Goal: Information Seeking & Learning: Learn about a topic

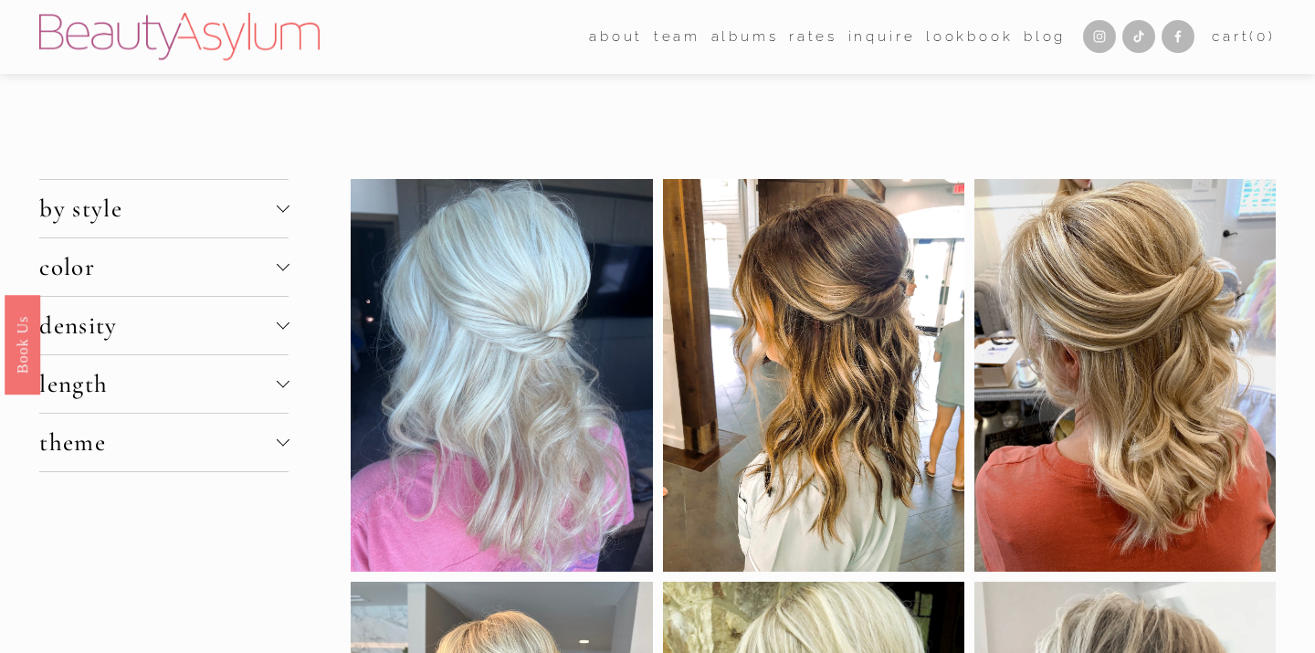
click at [284, 326] on div at bounding box center [282, 323] width 13 height 13
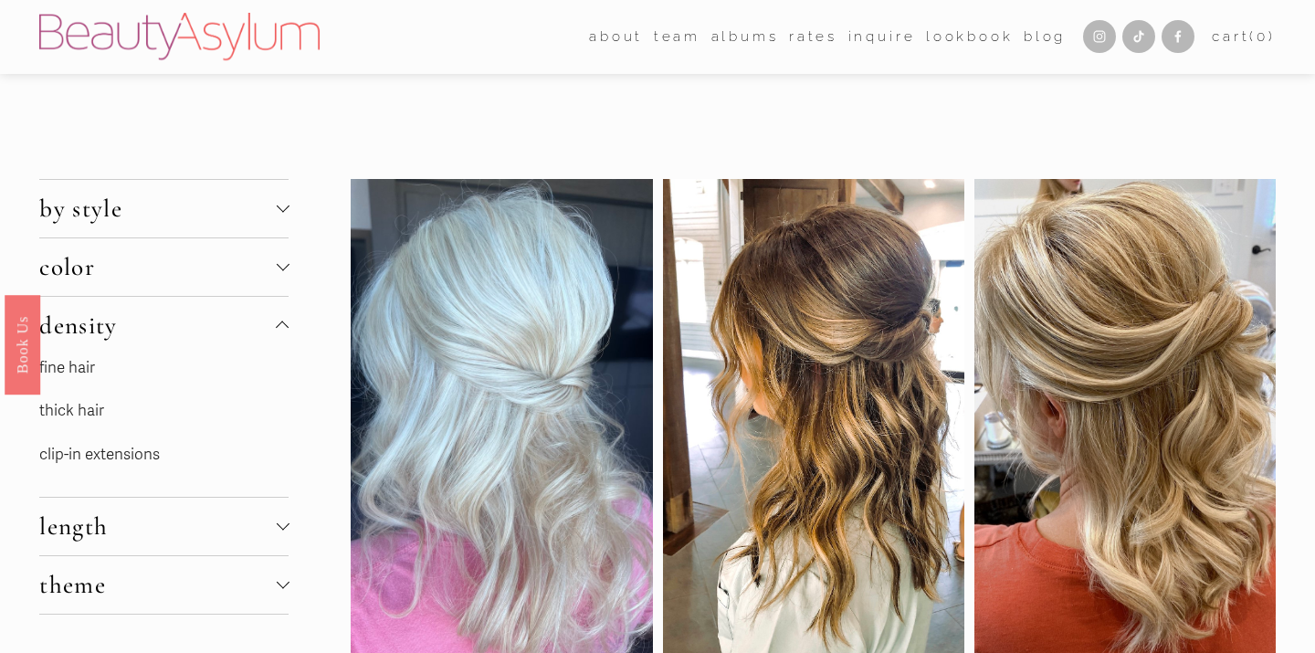
click at [81, 370] on link "fine hair" at bounding box center [67, 367] width 56 height 19
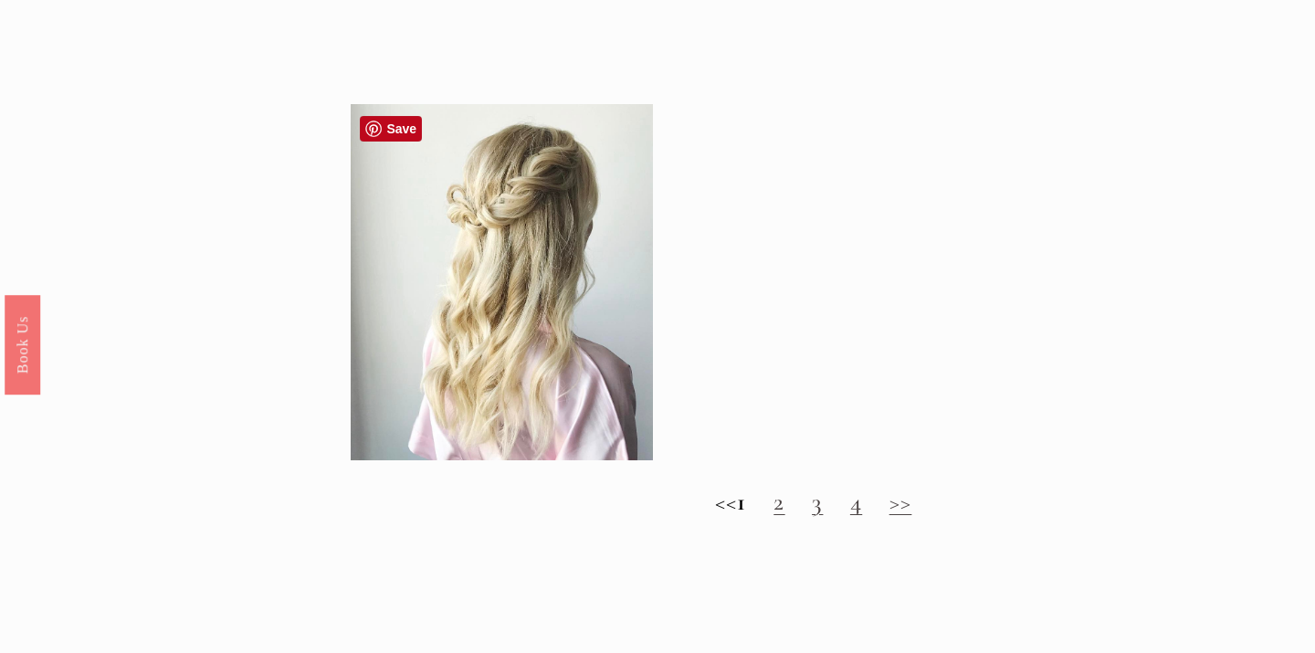
scroll to position [1660, 0]
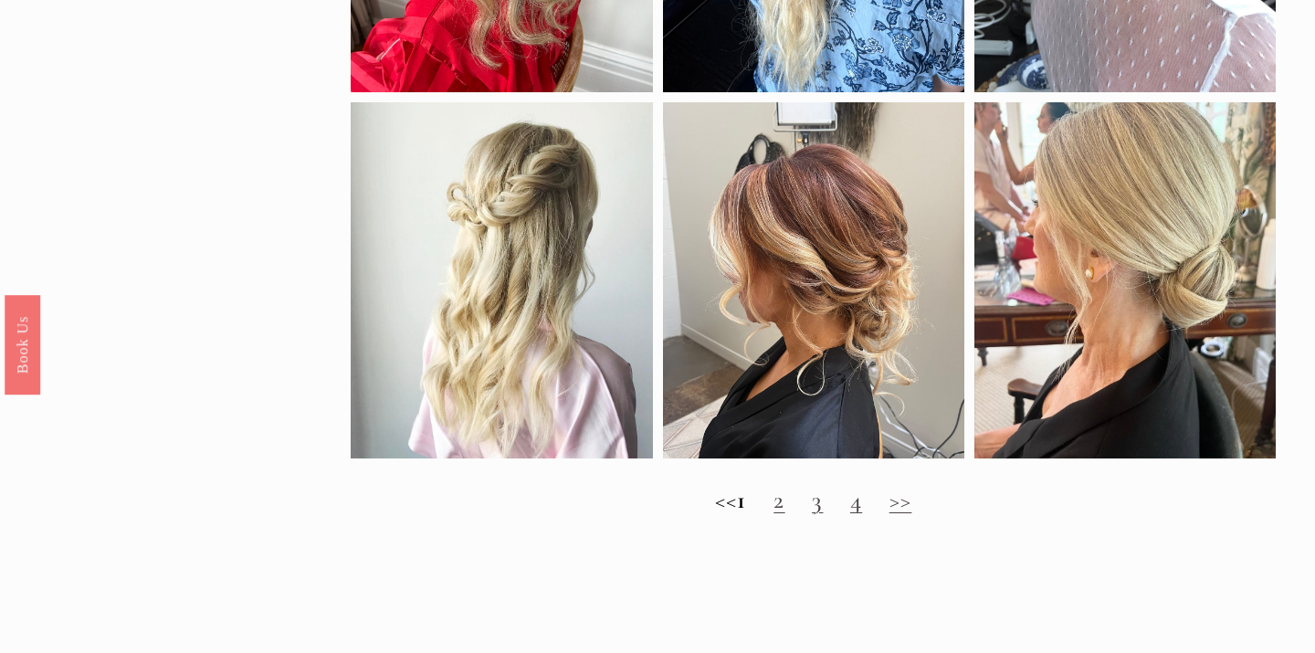
click at [823, 512] on link "3" at bounding box center [817, 500] width 11 height 30
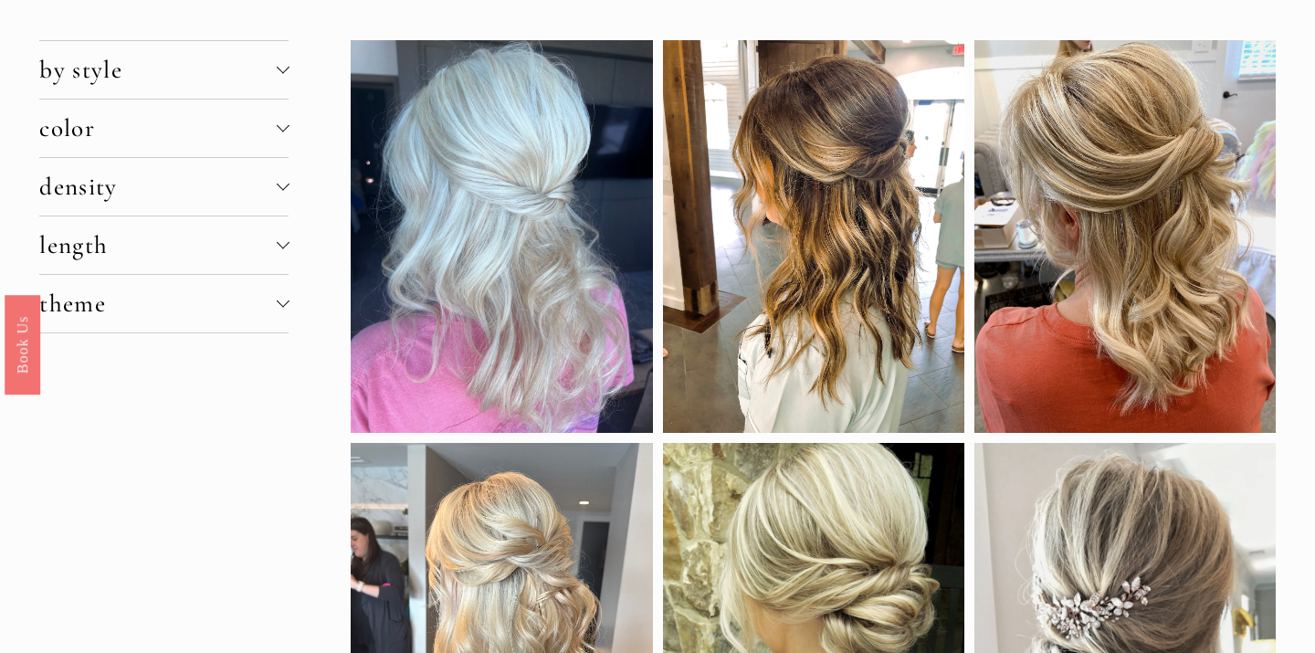
scroll to position [146, 0]
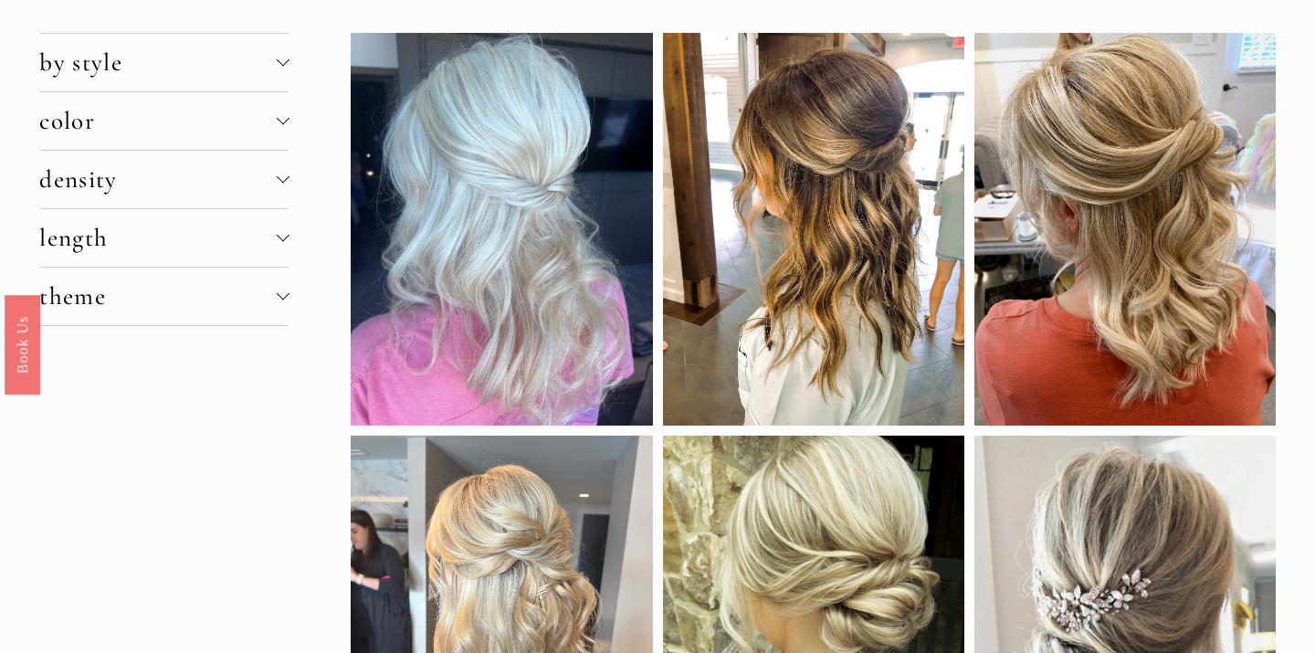
click at [281, 185] on div at bounding box center [282, 179] width 13 height 13
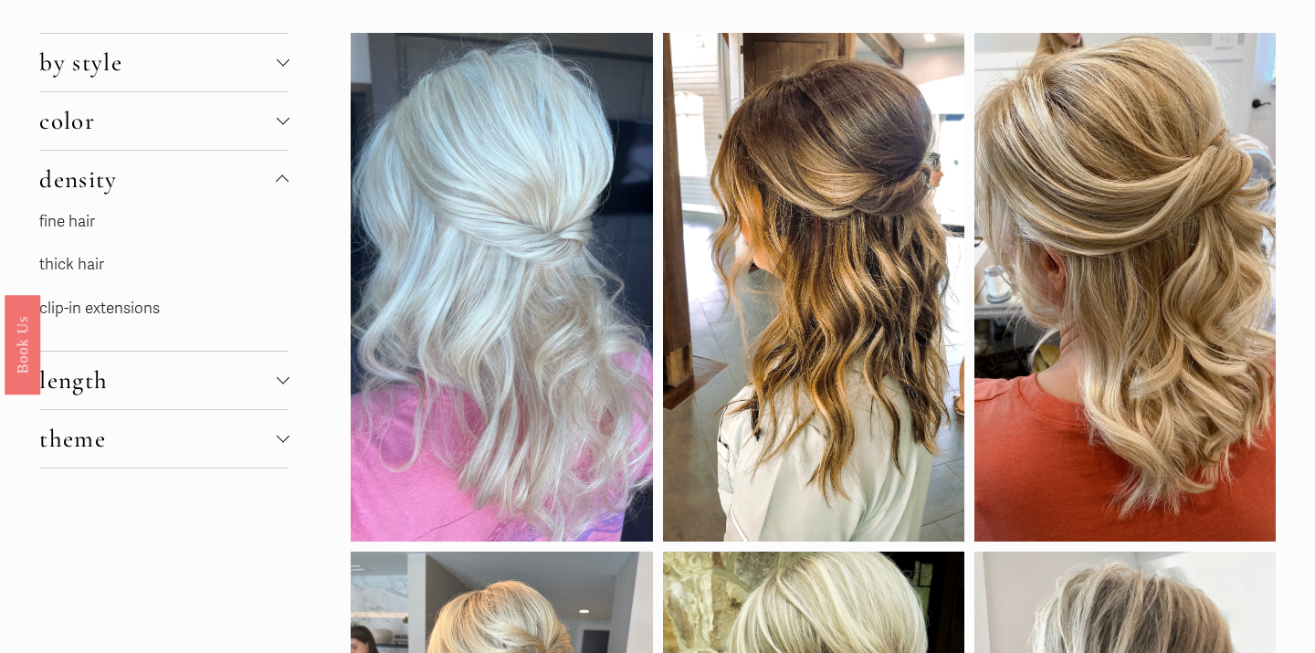
click at [121, 306] on link "clip-in extensions" at bounding box center [99, 308] width 121 height 19
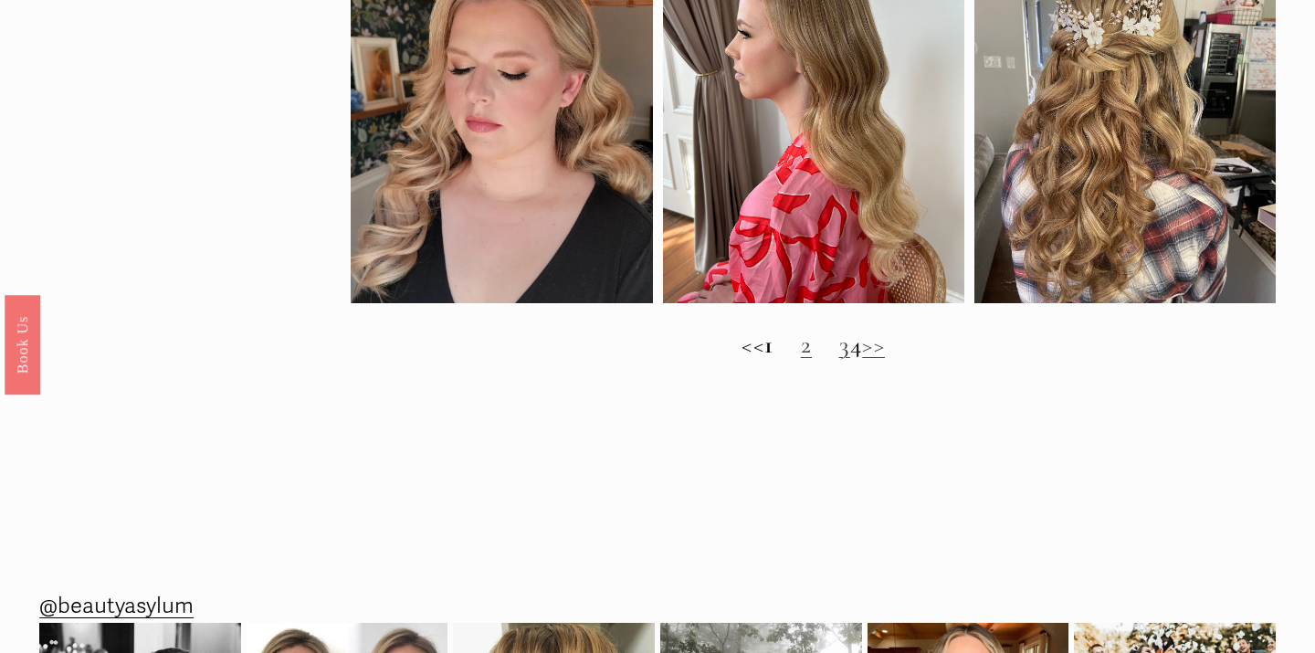
scroll to position [1811, 0]
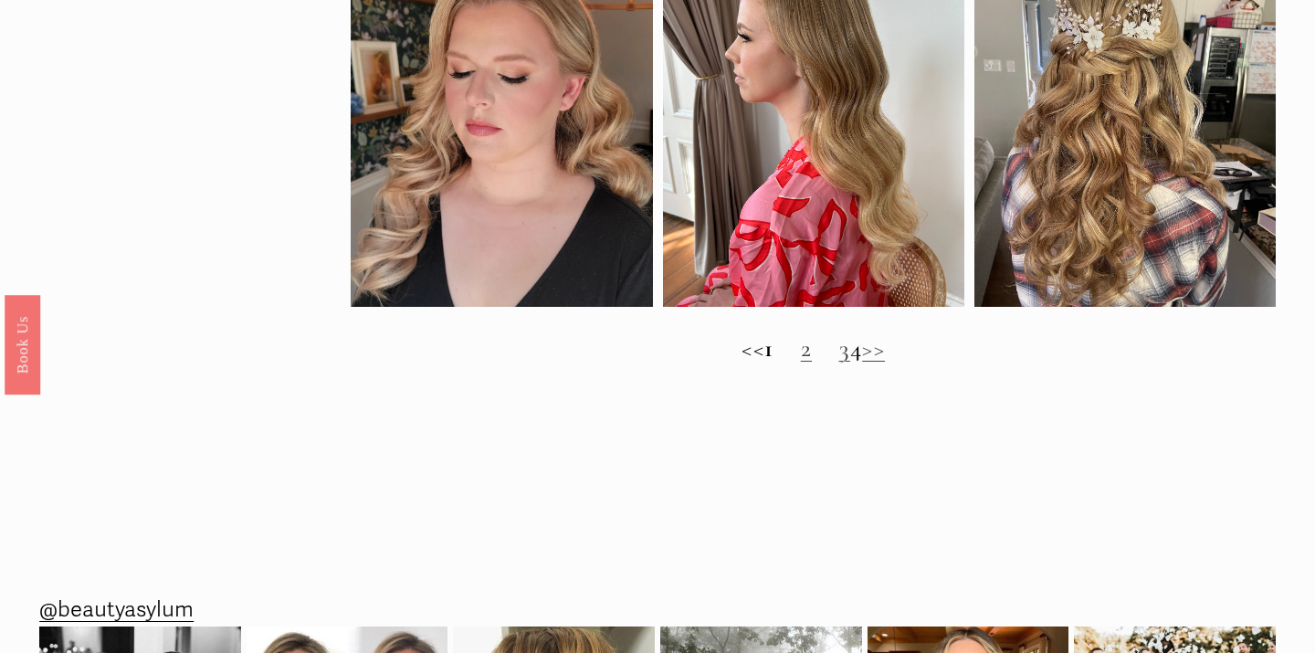
click at [839, 364] on link "3" at bounding box center [844, 348] width 11 height 30
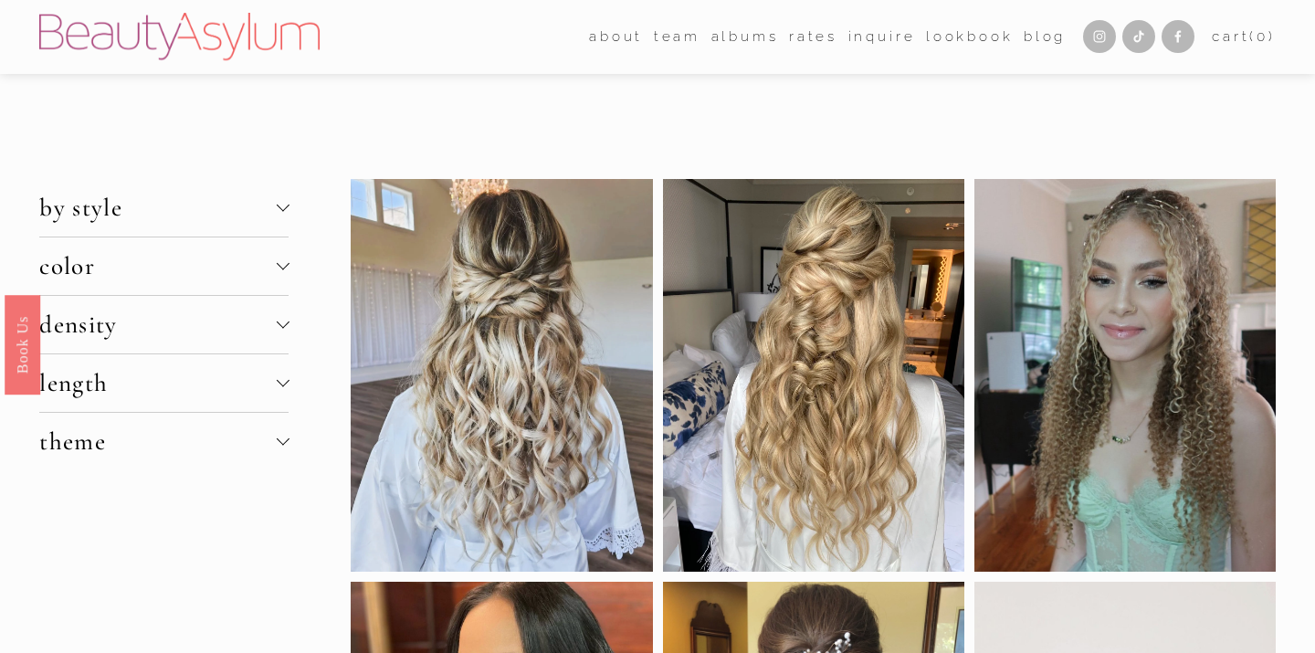
click at [283, 327] on div at bounding box center [282, 322] width 13 height 13
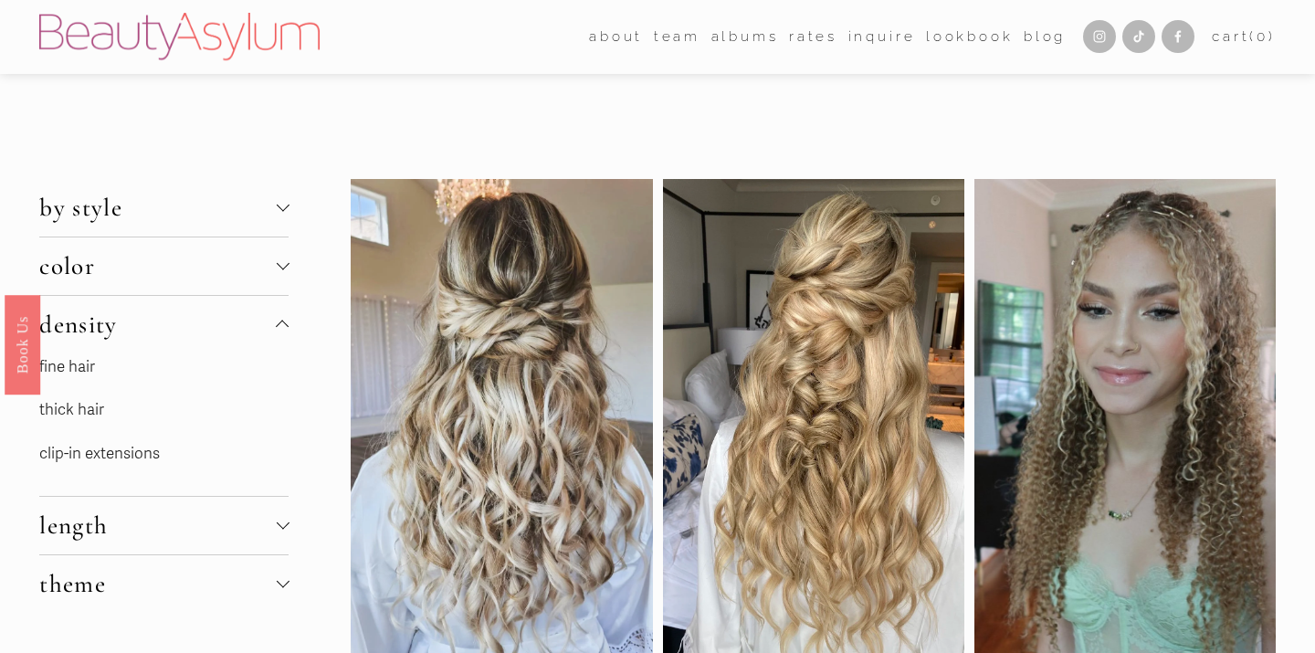
click at [67, 368] on link "fine hair" at bounding box center [67, 366] width 56 height 19
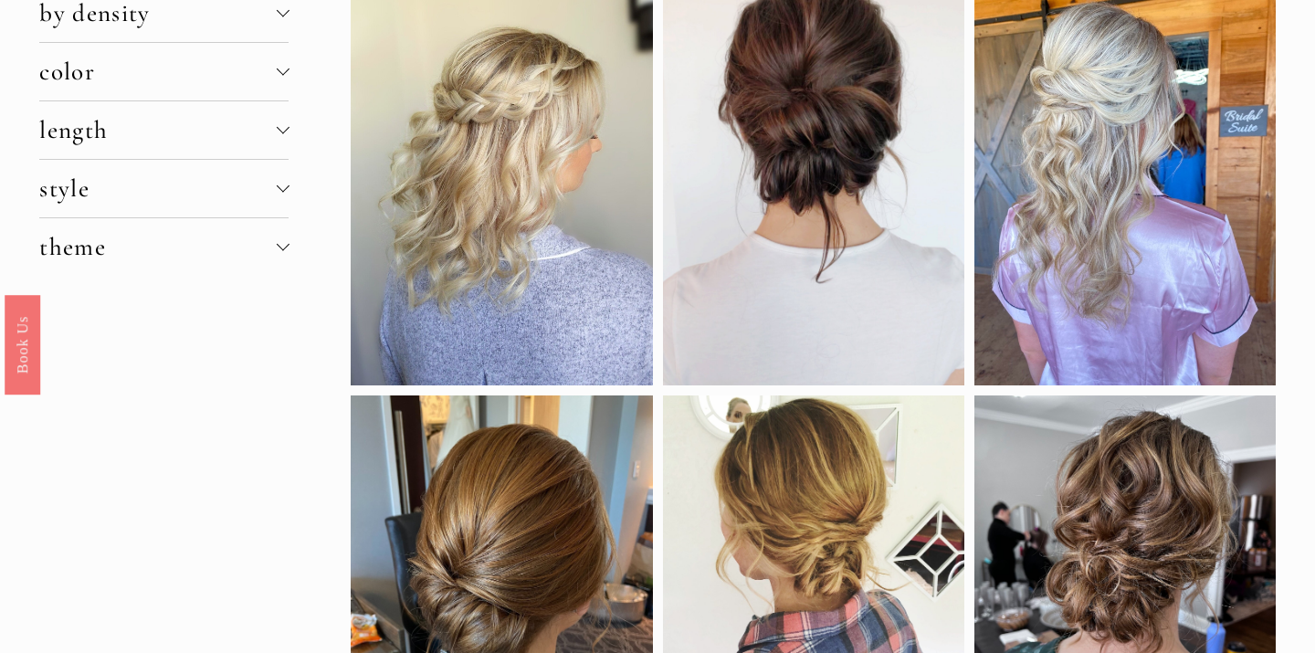
scroll to position [162, 0]
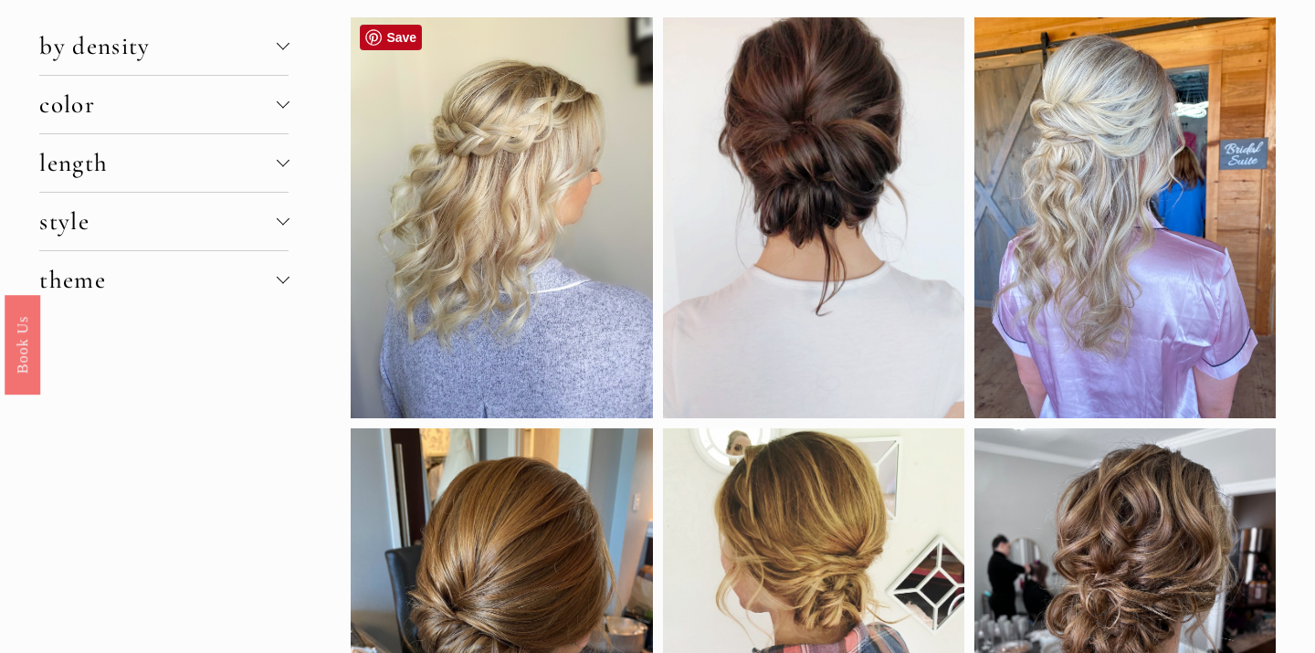
click at [481, 164] on div at bounding box center [501, 217] width 301 height 401
click at [387, 34] on link "Save" at bounding box center [391, 38] width 62 height 26
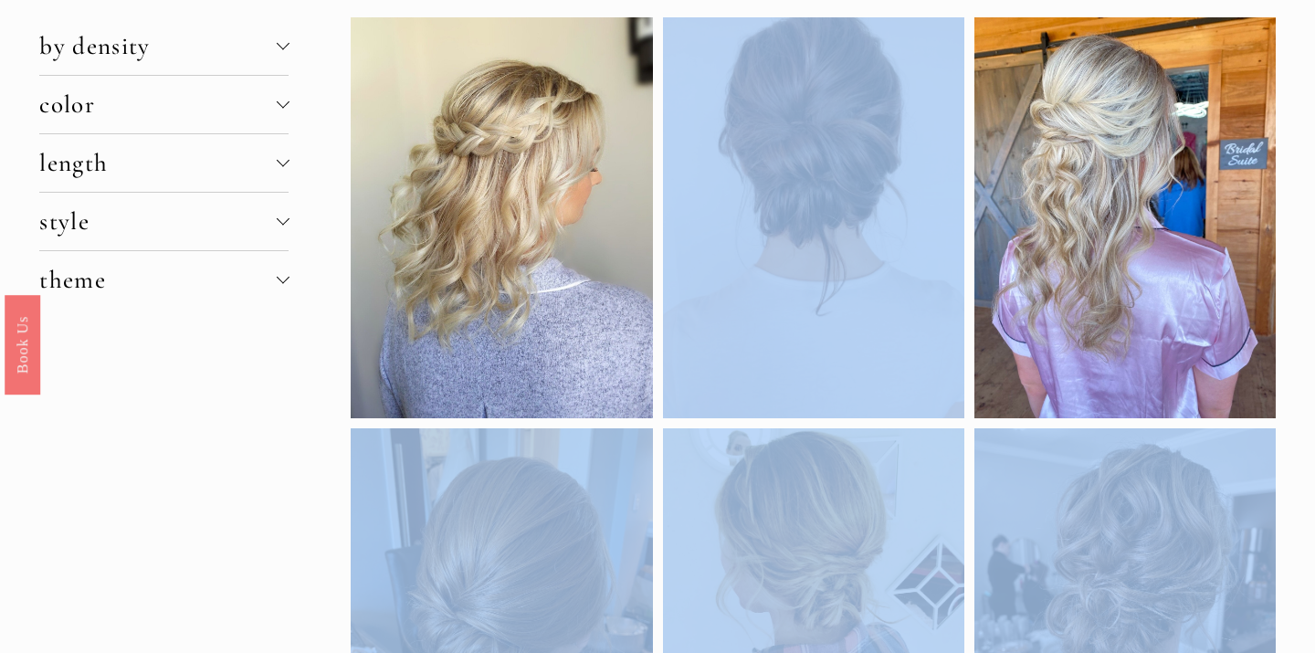
drag, startPoint x: 527, startPoint y: 212, endPoint x: 1385, endPoint y: 108, distance: 864.0
click at [652, 108] on div at bounding box center [501, 217] width 301 height 401
drag, startPoint x: 503, startPoint y: 195, endPoint x: 1394, endPoint y: 72, distance: 899.0
click at [652, 72] on div at bounding box center [501, 217] width 301 height 401
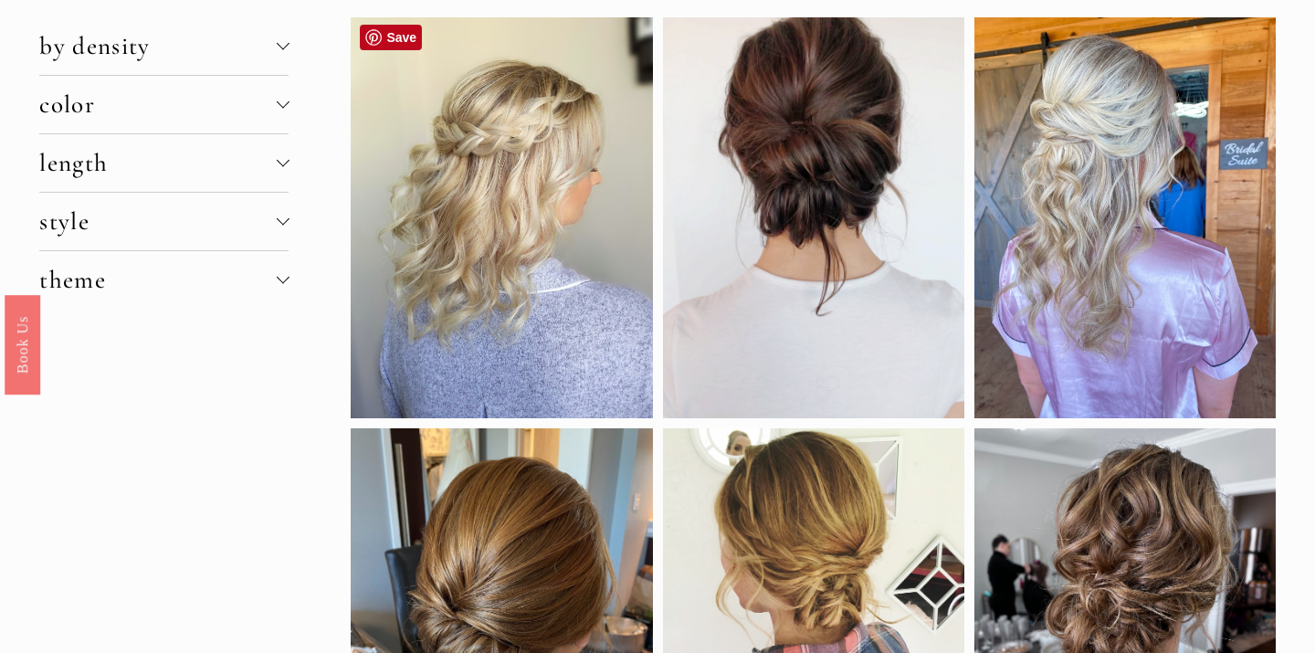
click at [552, 199] on div at bounding box center [501, 217] width 301 height 401
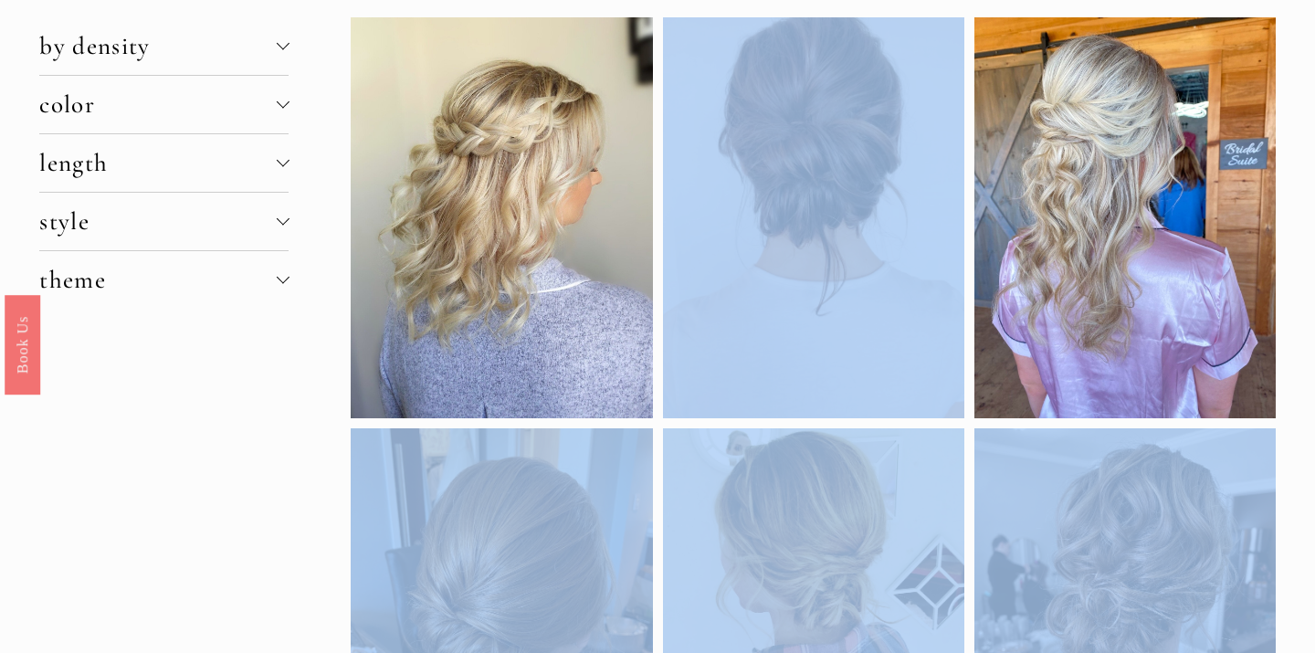
drag, startPoint x: 552, startPoint y: 199, endPoint x: 1379, endPoint y: 124, distance: 830.9
click at [652, 124] on div at bounding box center [501, 217] width 301 height 401
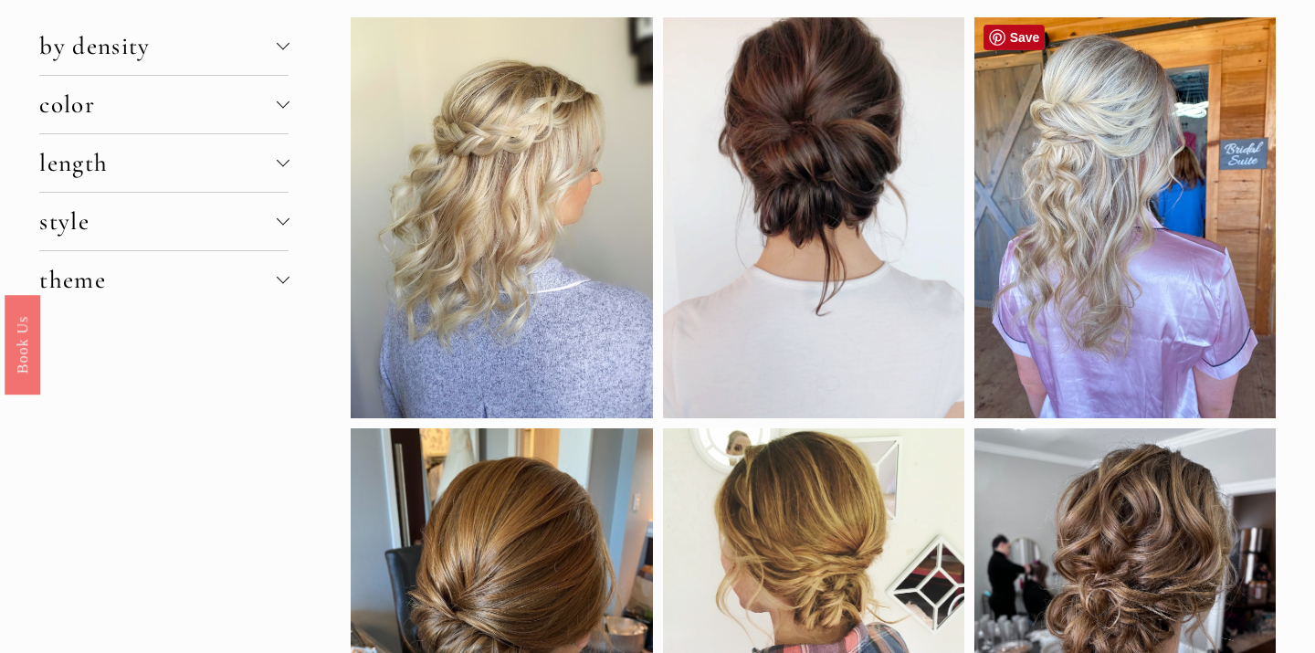
click at [1117, 189] on div at bounding box center [1125, 217] width 301 height 401
drag, startPoint x: 1105, startPoint y: 156, endPoint x: 1197, endPoint y: 163, distance: 91.6
click at [1203, 162] on div at bounding box center [1125, 217] width 301 height 401
click at [1160, 161] on div at bounding box center [1125, 217] width 301 height 401
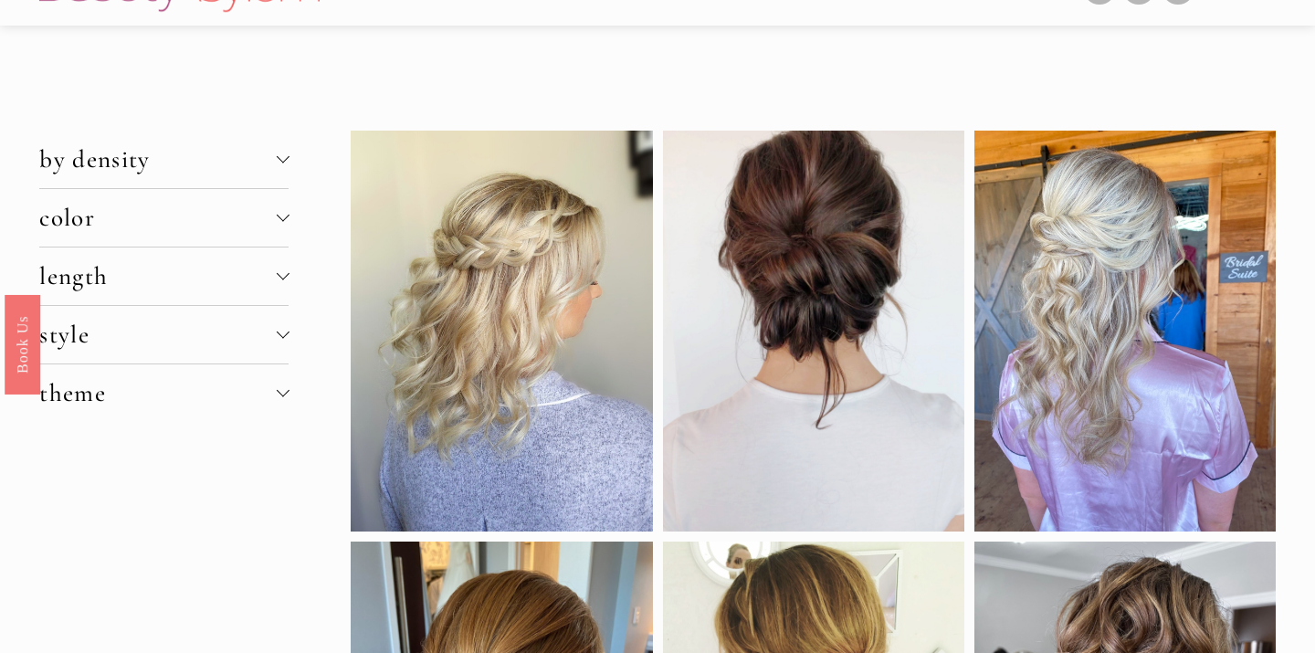
scroll to position [0, 0]
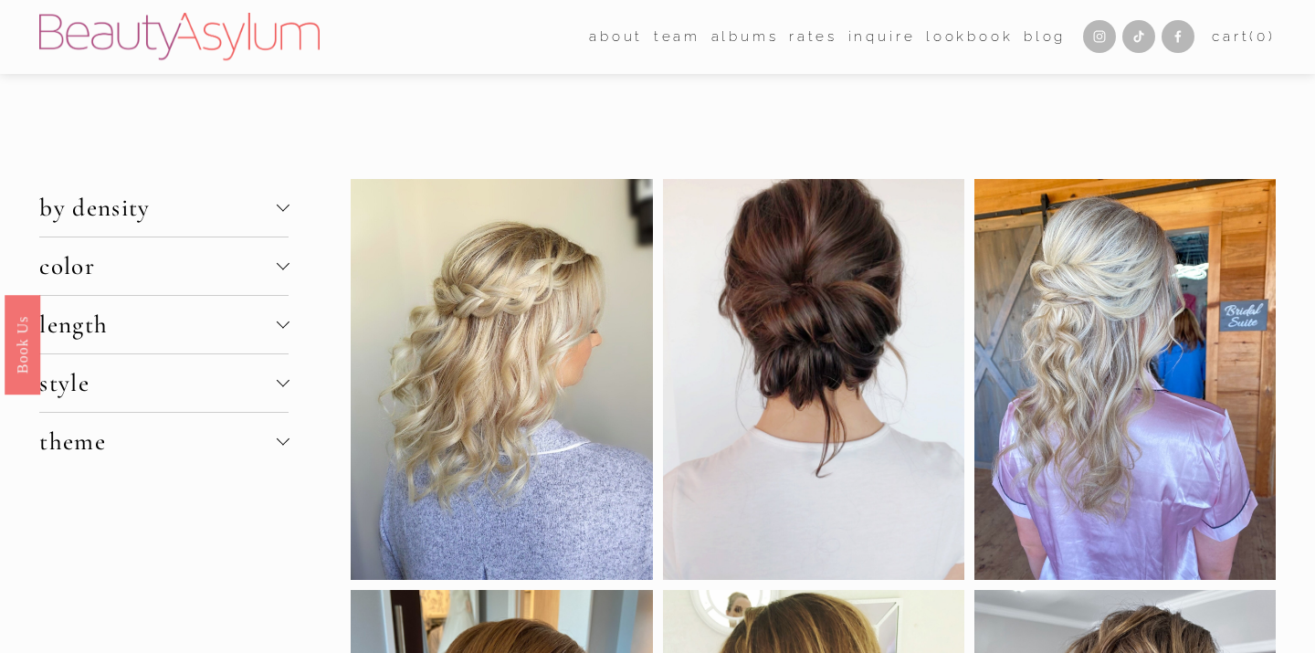
click at [84, 449] on span "theme" at bounding box center [157, 442] width 237 height 30
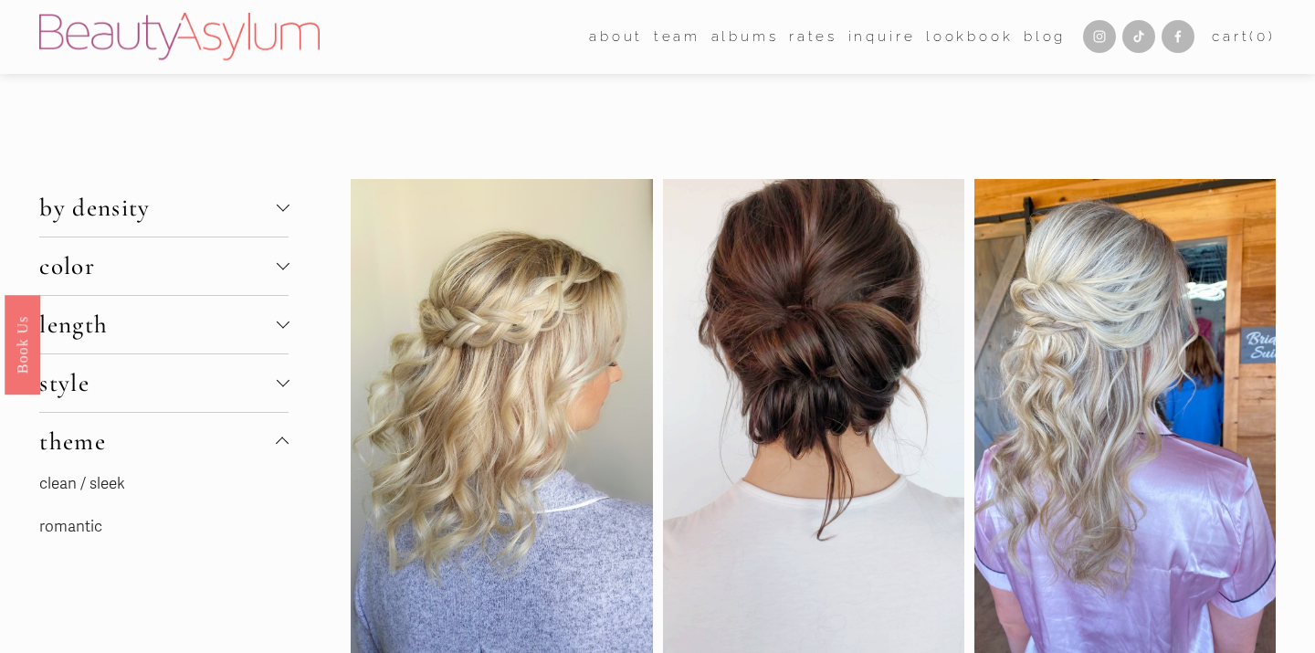
click at [84, 485] on link "clean / sleek" at bounding box center [82, 483] width 86 height 19
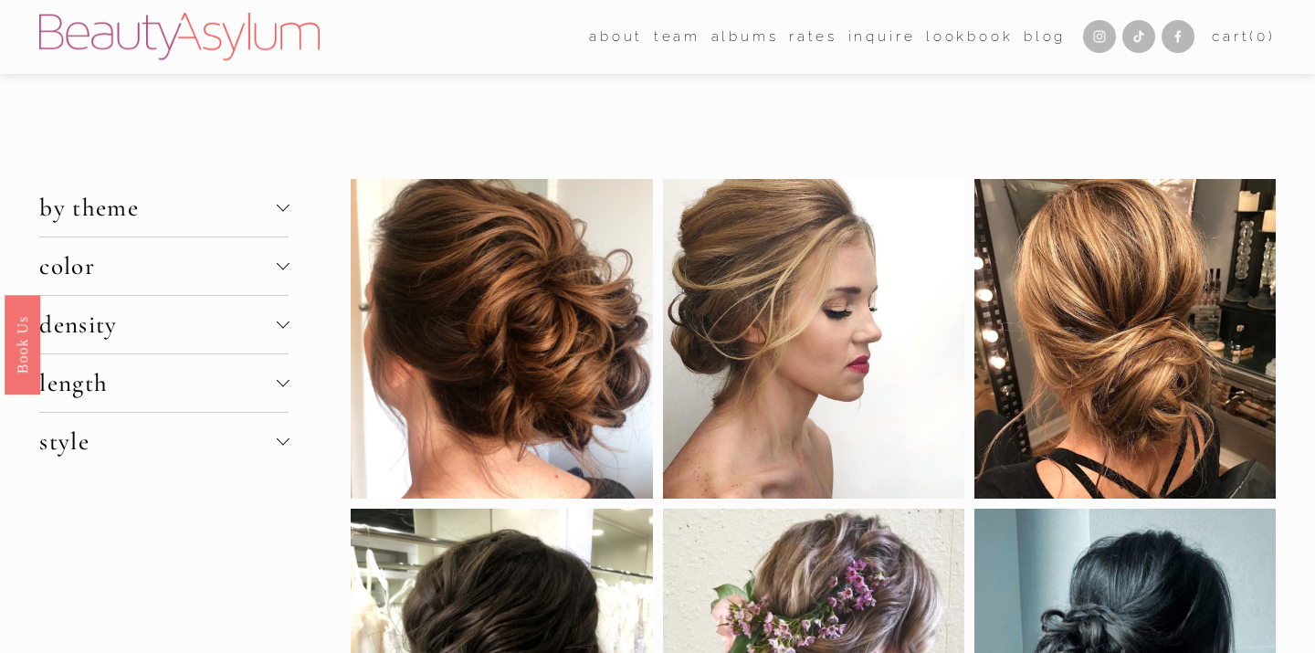
click at [287, 448] on div at bounding box center [282, 441] width 13 height 13
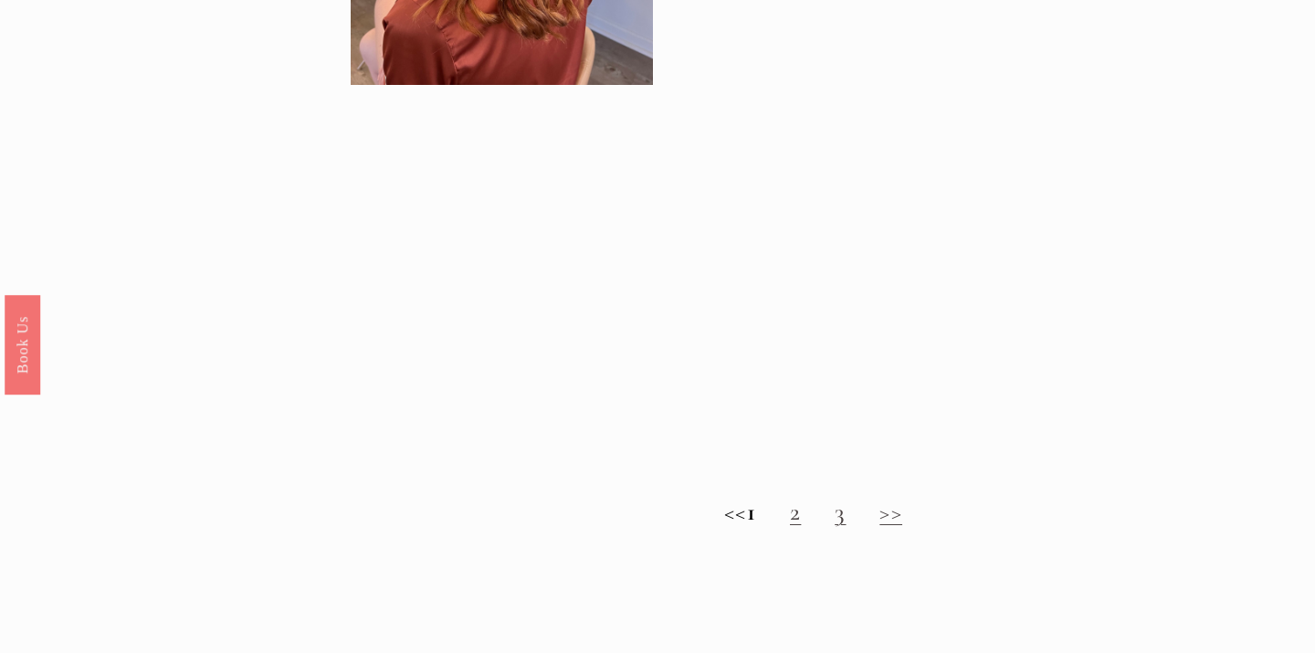
scroll to position [1814, 0]
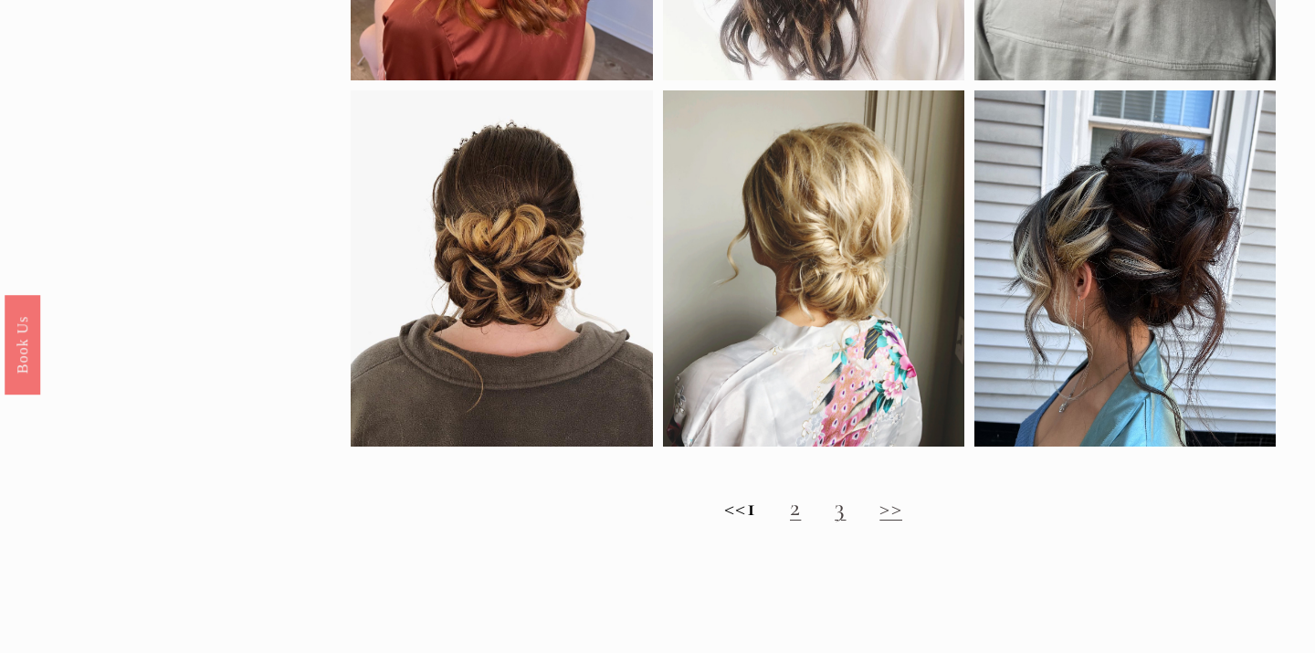
click at [846, 515] on link "3" at bounding box center [840, 507] width 11 height 30
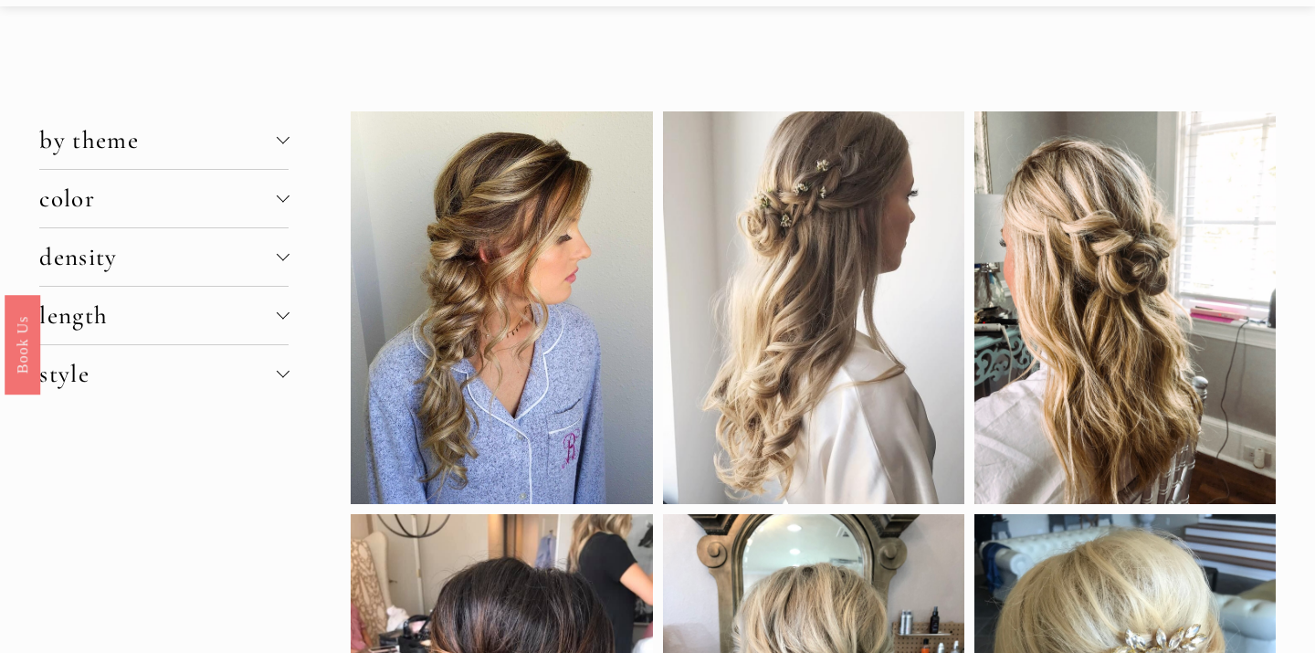
scroll to position [63, 0]
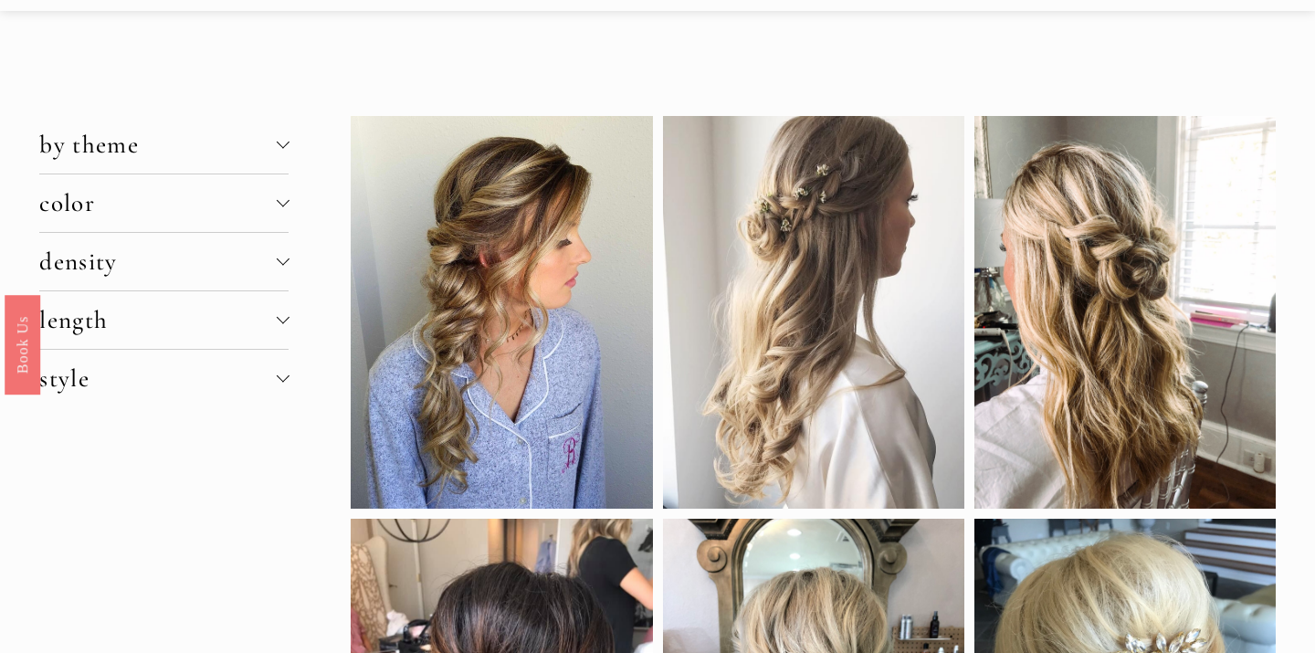
click at [282, 379] on div at bounding box center [282, 376] width 13 height 13
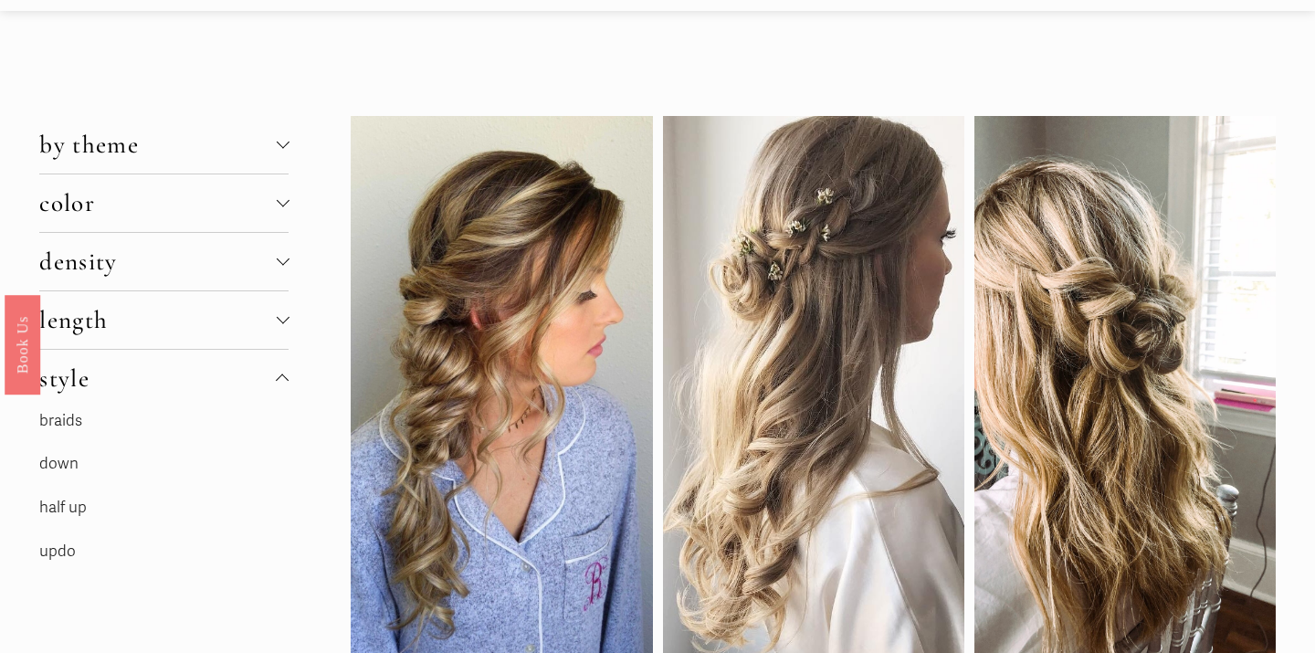
click at [75, 512] on link "half up" at bounding box center [62, 507] width 47 height 19
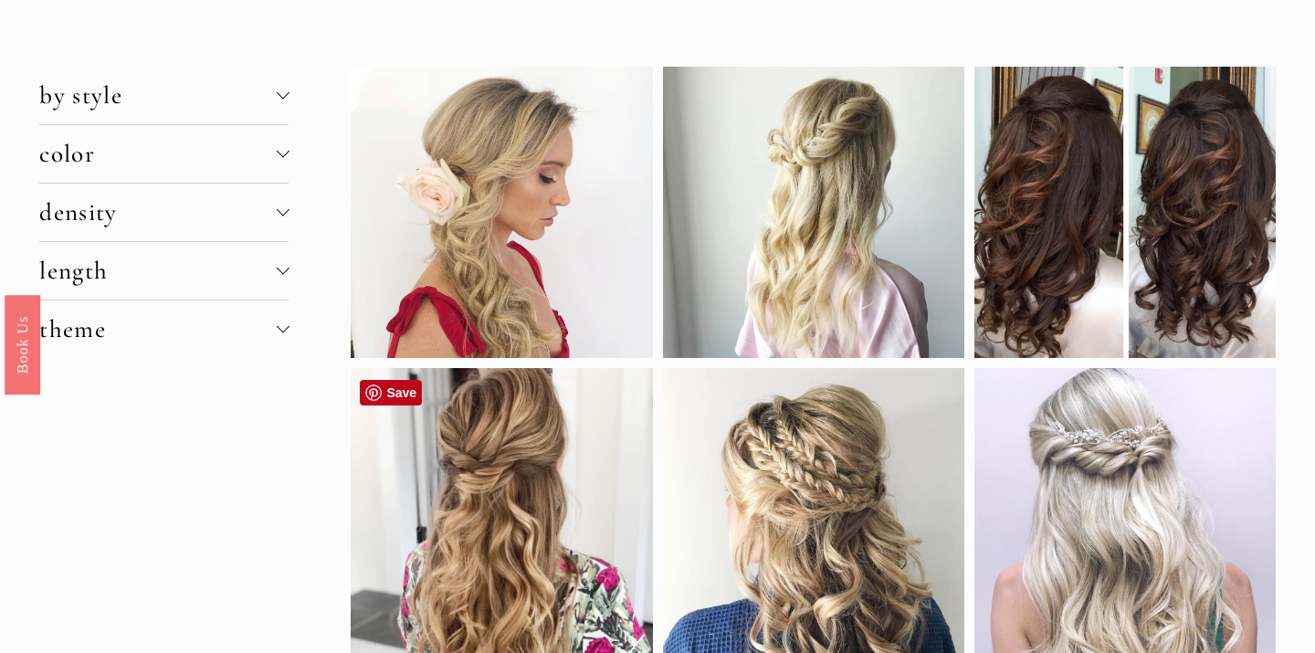
scroll to position [90, 0]
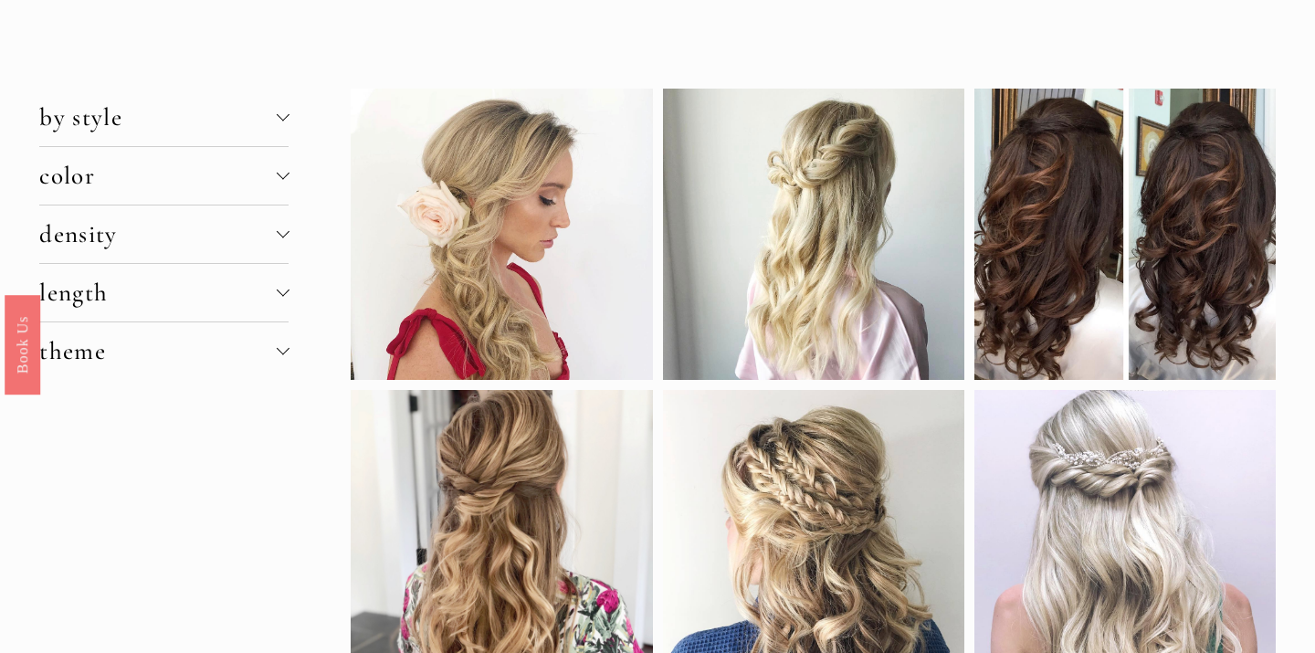
click at [285, 295] on div at bounding box center [282, 290] width 13 height 13
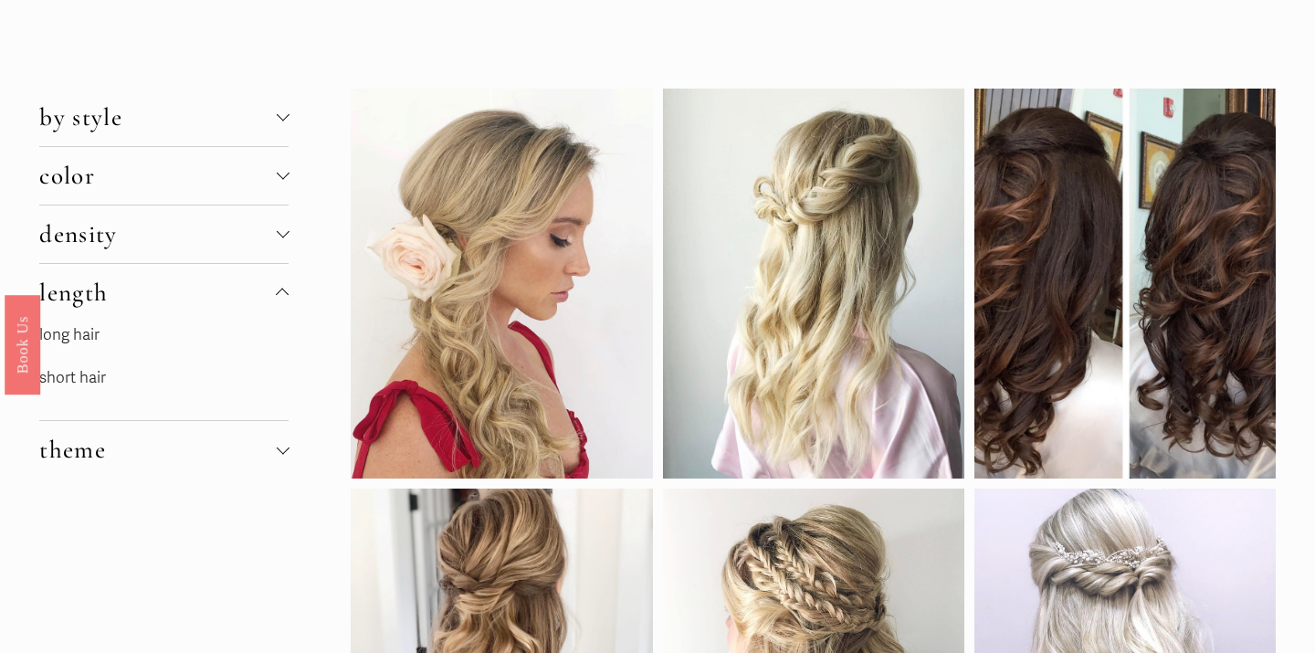
click at [94, 381] on link "short hair" at bounding box center [72, 377] width 67 height 19
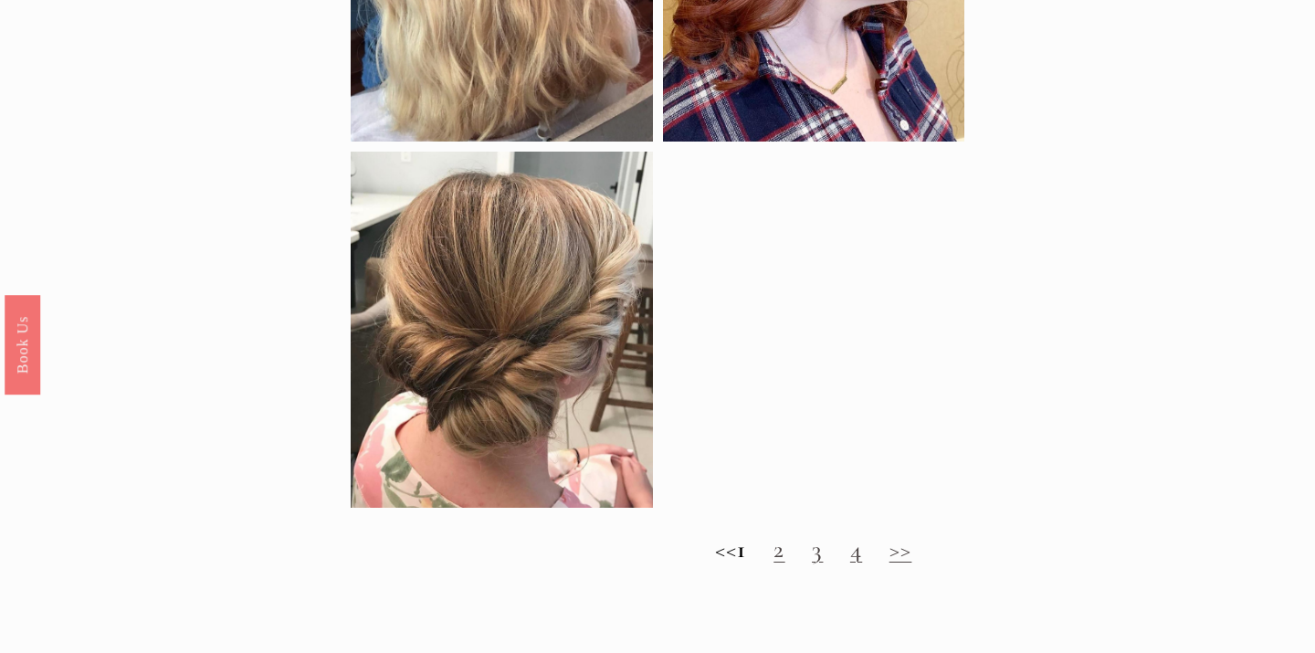
scroll to position [1678, 0]
